Goal: Obtain resource: Download file/media

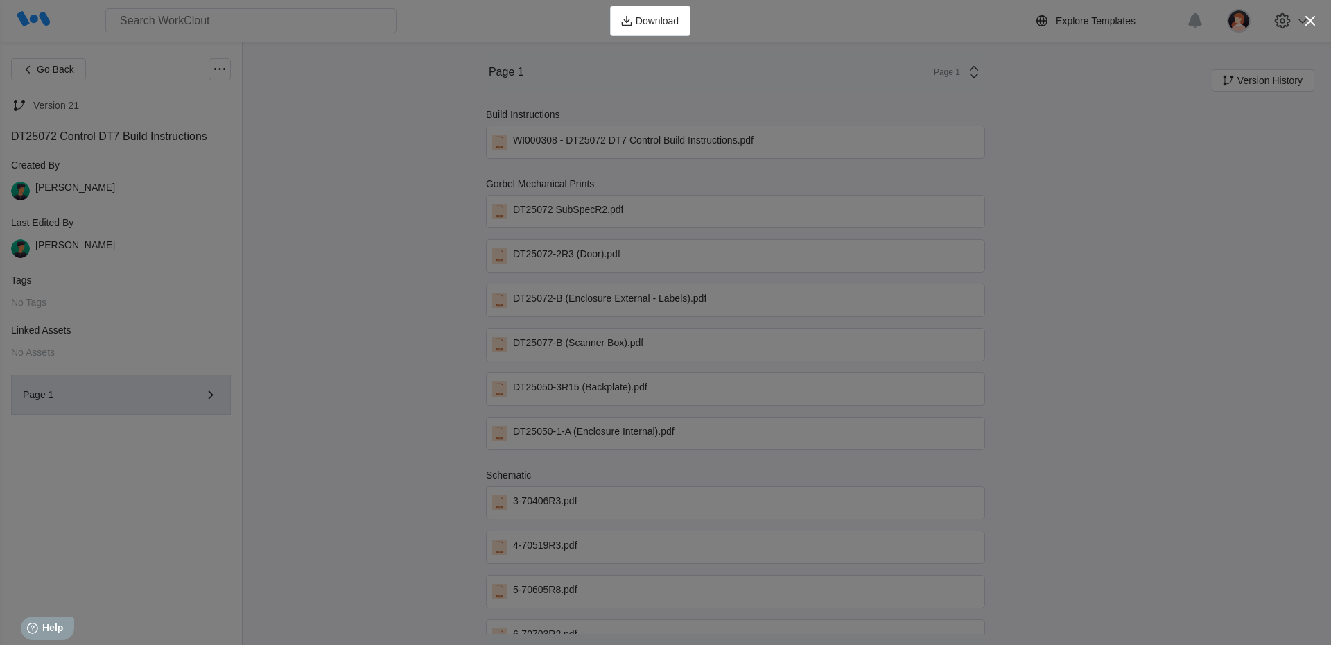
click at [1316, 24] on icon "button" at bounding box center [1309, 20] width 19 height 19
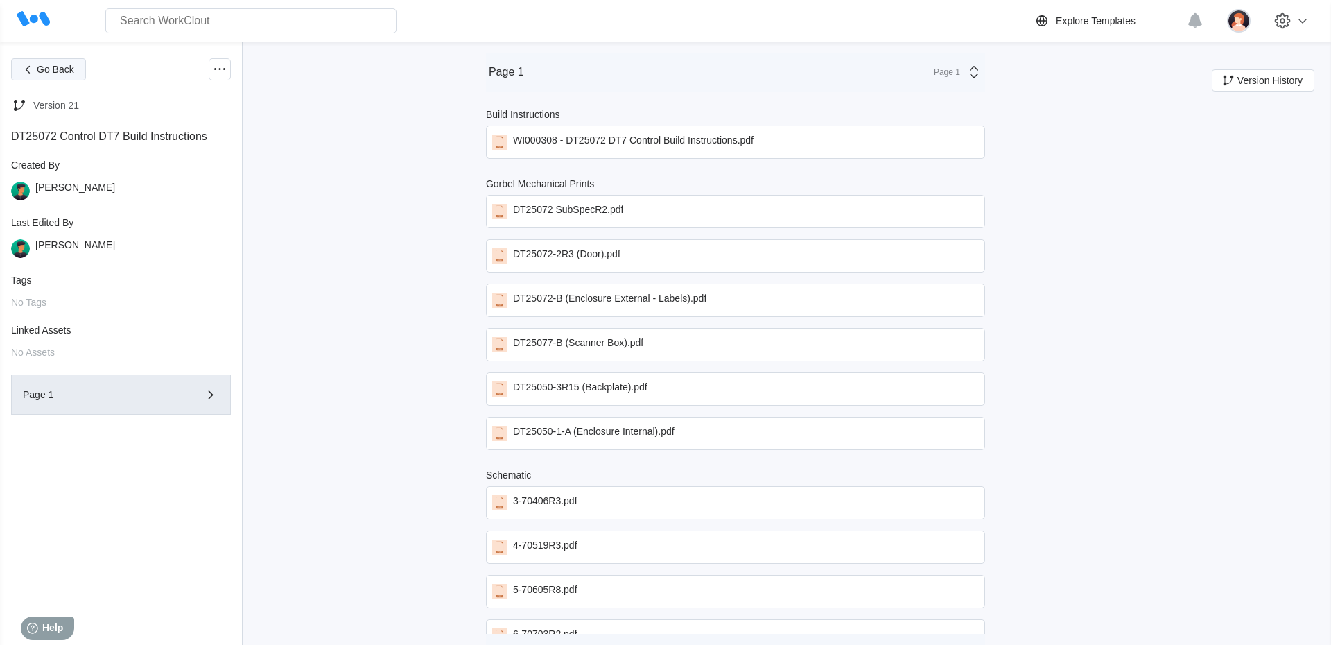
click at [33, 66] on icon "button" at bounding box center [27, 69] width 15 height 15
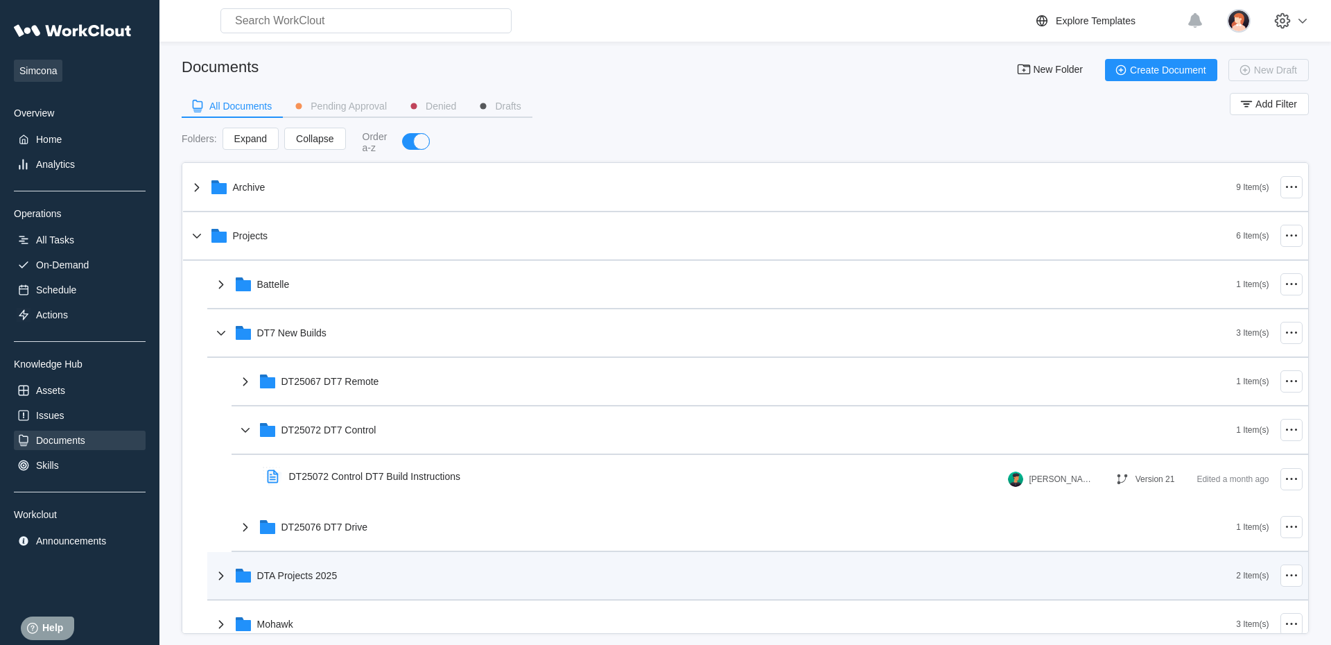
click at [268, 590] on div "DTA Projects 2025" at bounding box center [725, 575] width 1024 height 36
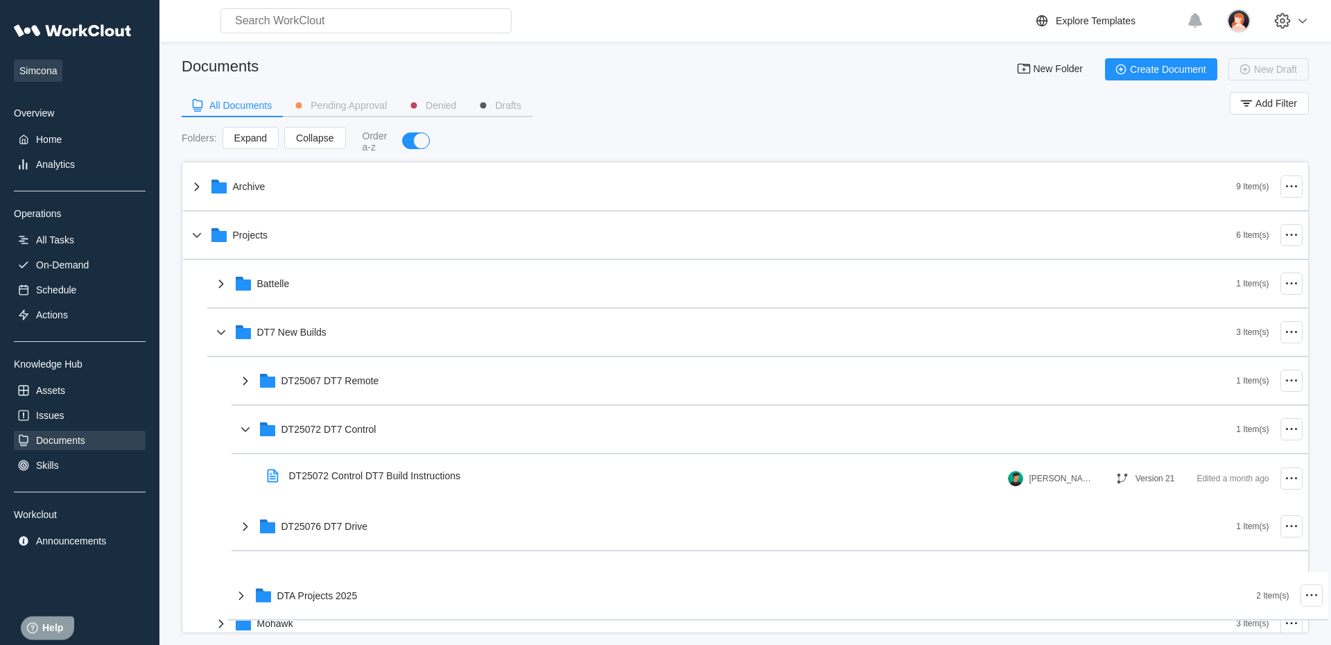
scroll to position [2, 0]
drag, startPoint x: 263, startPoint y: 590, endPoint x: 301, endPoint y: 611, distance: 44.4
click at [301, 611] on div "Archive 9 Item(s) Projects 6 Item(s) Battelle 1 Item(s) DT7 New Builds 3 Item(s…" at bounding box center [745, 477] width 1125 height 631
click at [301, 611] on div "Mohawk" at bounding box center [725, 622] width 1024 height 36
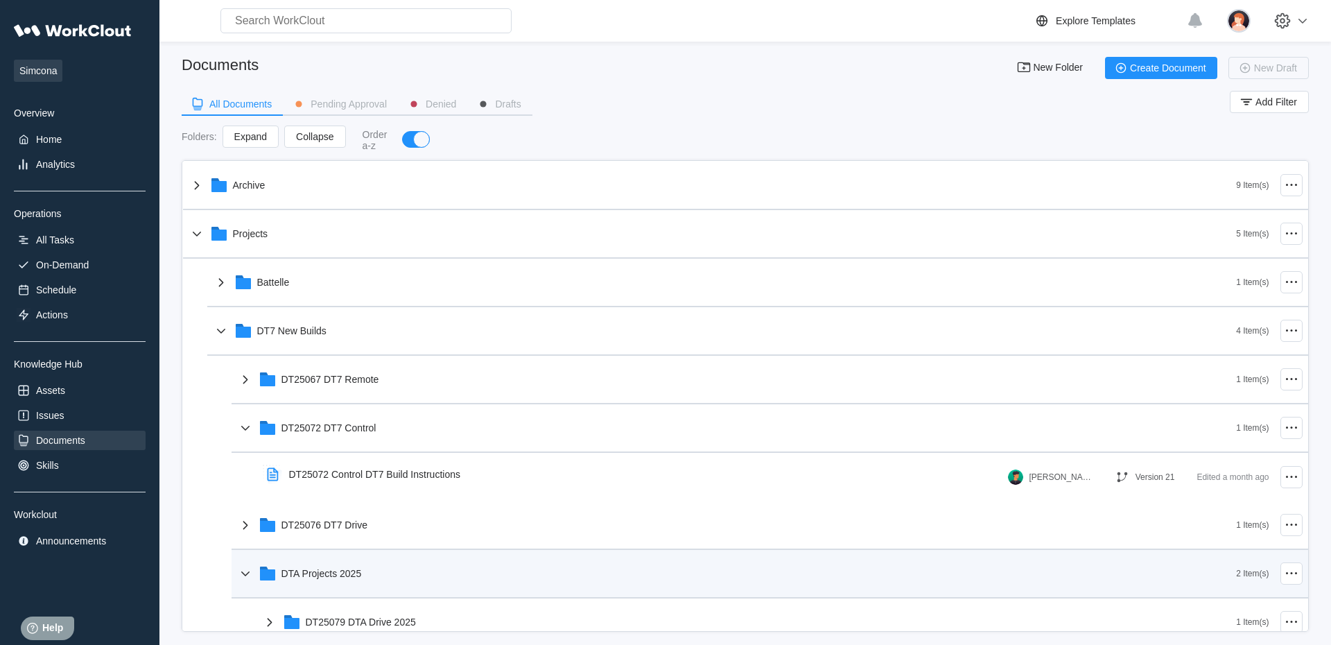
click at [308, 566] on div "DTA Projects 2025" at bounding box center [736, 573] width 999 height 36
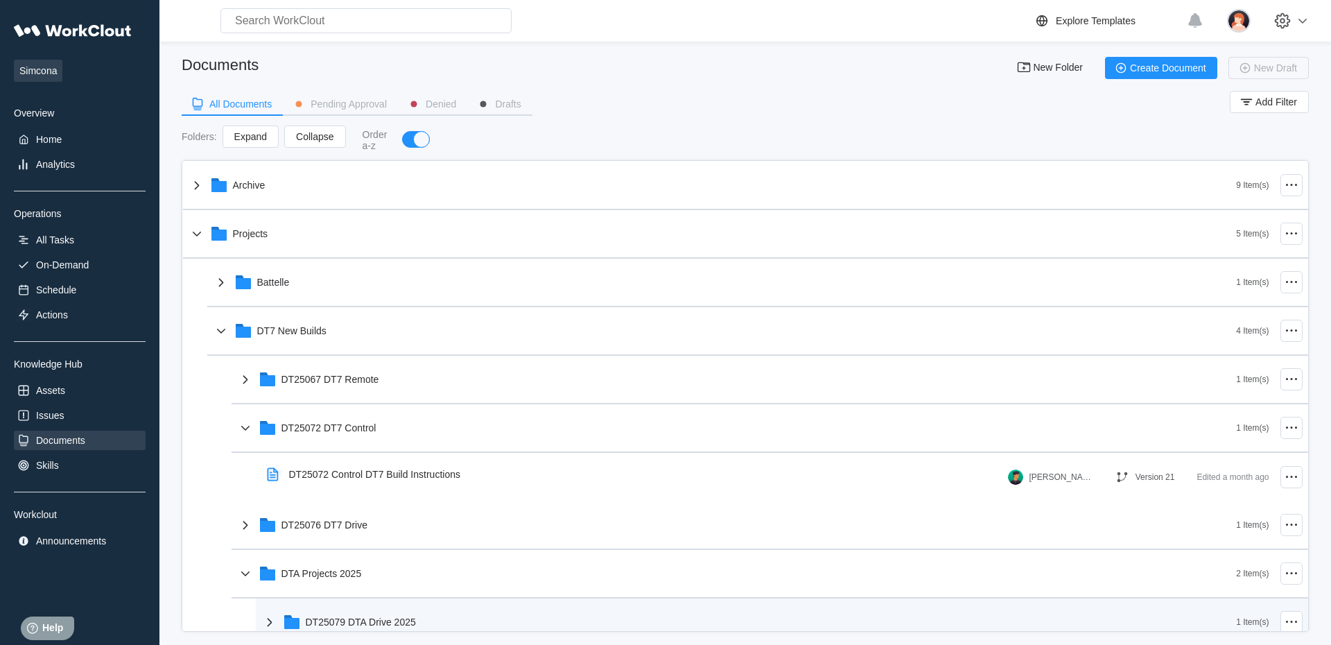
click at [351, 616] on div "DT25079 DTA Drive 2025" at bounding box center [748, 622] width 975 height 36
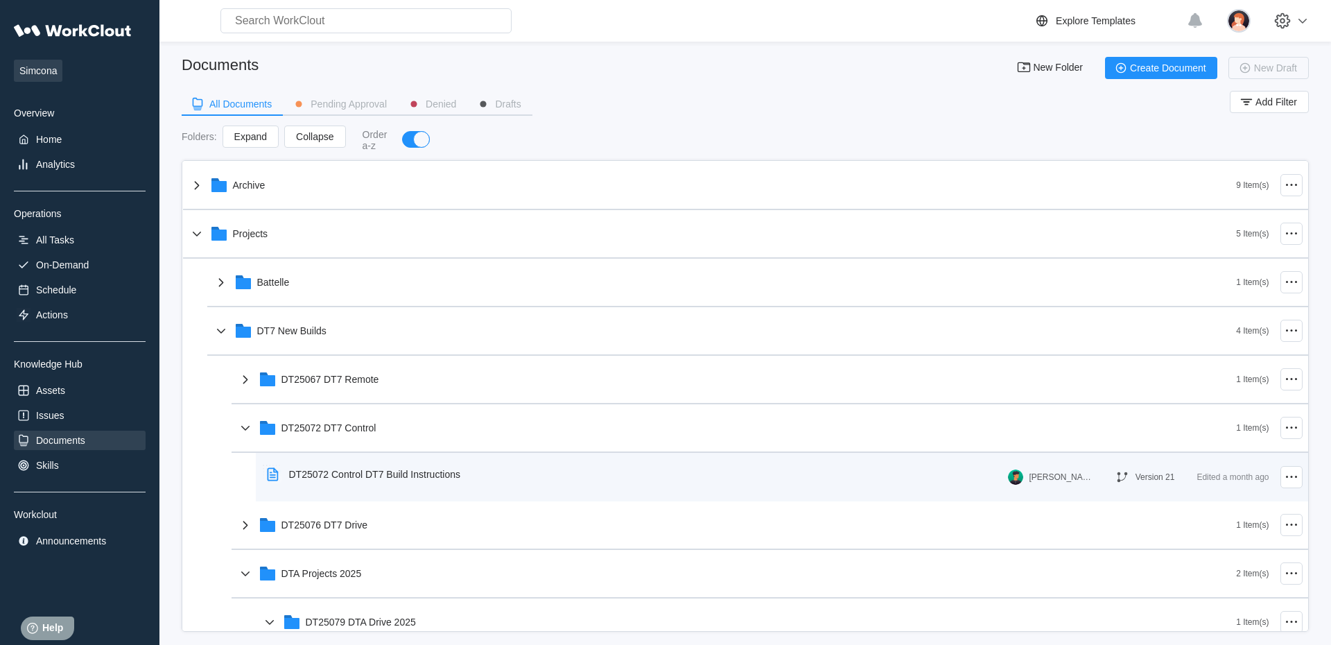
scroll to position [158, 0]
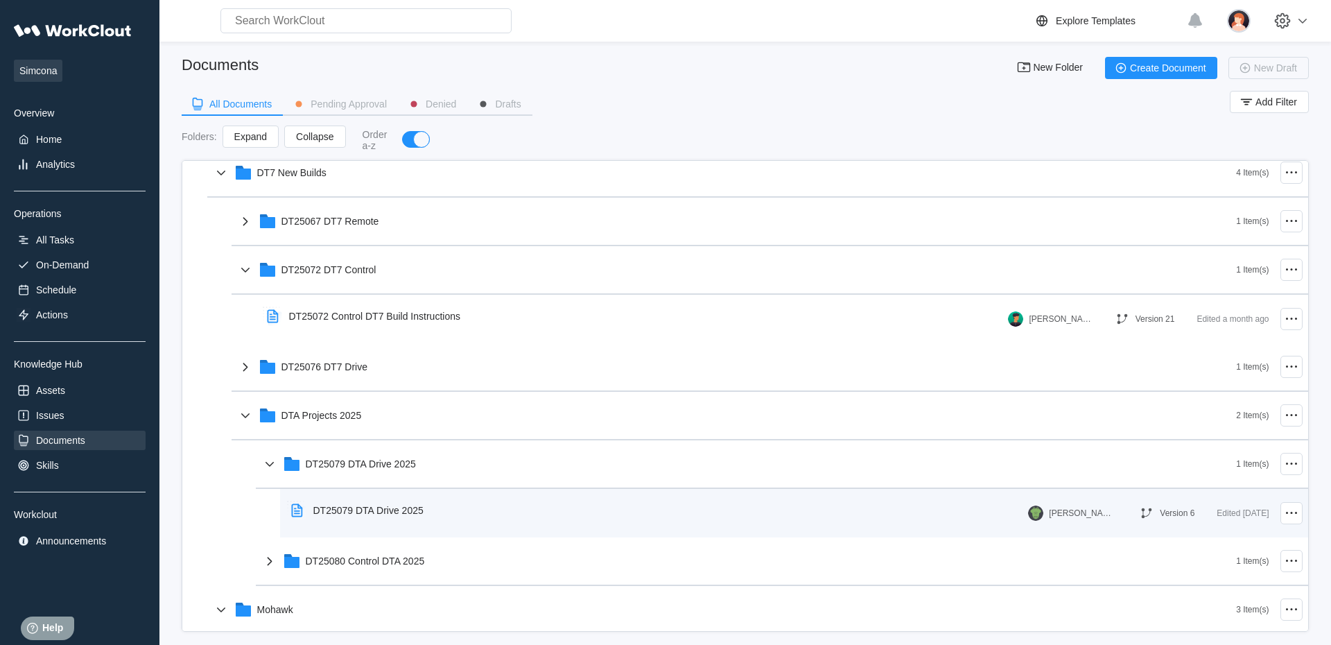
click at [435, 518] on div "DT25079 DTA Drive 2025" at bounding box center [360, 510] width 149 height 32
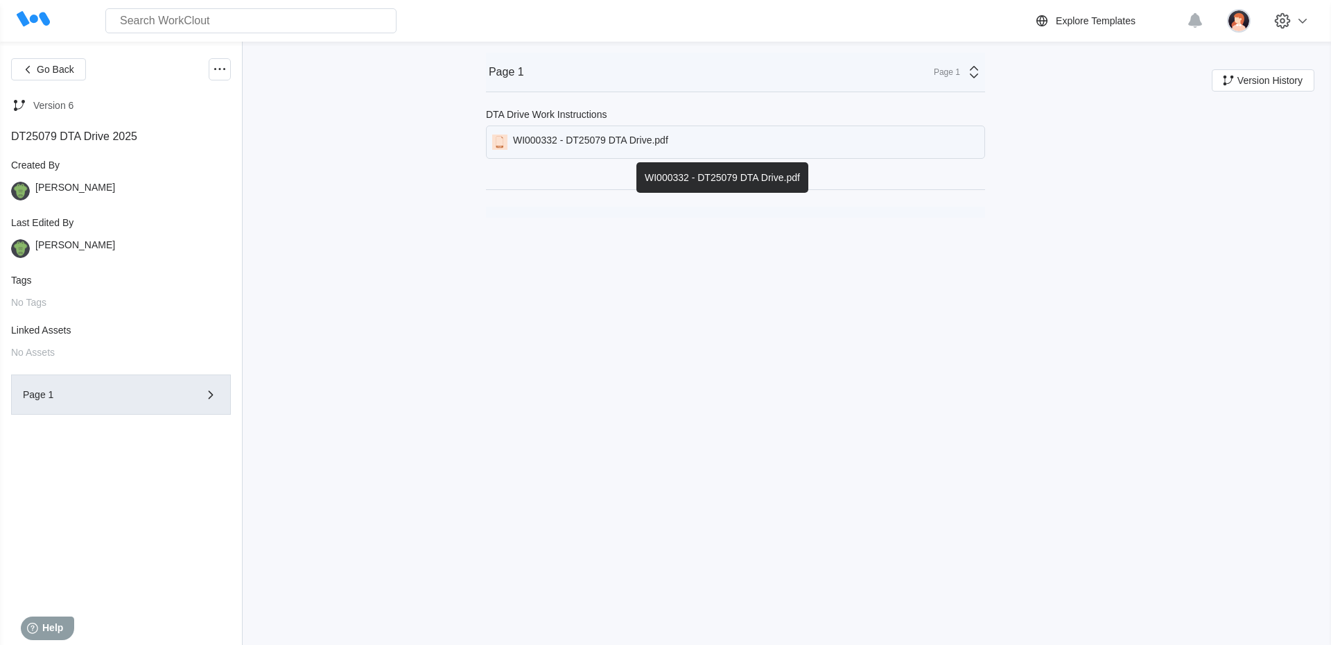
click at [586, 146] on div "WI000332 - DT25079 DTA Drive.pdf" at bounding box center [590, 141] width 155 height 15
